Goal: Go to known website: Access a specific website the user already knows

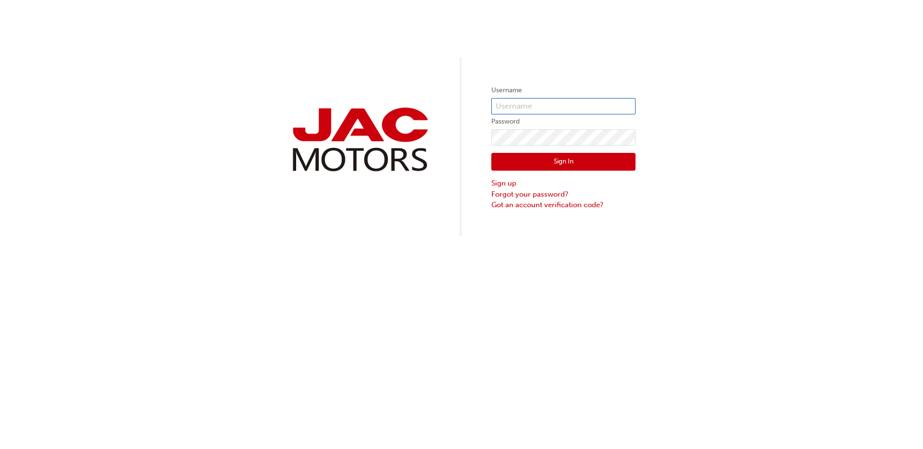
click at [536, 103] on input "text" at bounding box center [563, 106] width 144 height 16
type input "bf.rocio.jabardo"
drag, startPoint x: 571, startPoint y: 167, endPoint x: 552, endPoint y: 203, distance: 40.6
click at [571, 167] on button "Sign In" at bounding box center [563, 162] width 144 height 18
